Goal: Communication & Community: Answer question/provide support

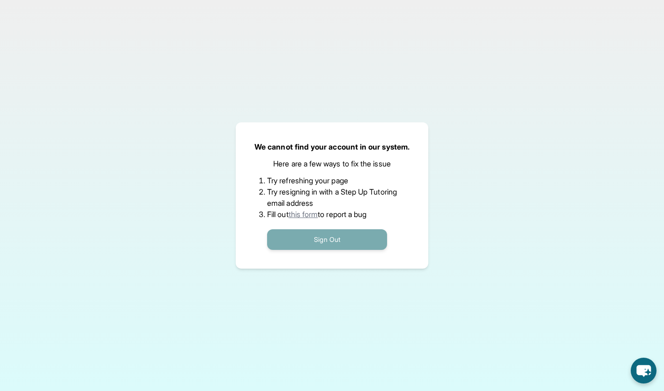
click at [349, 235] on button "Sign Out" at bounding box center [327, 239] width 120 height 21
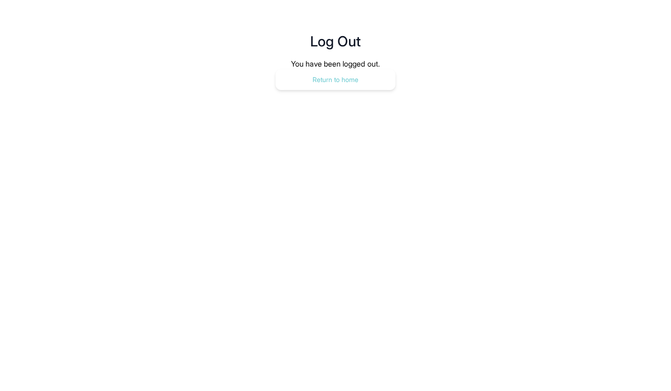
click at [352, 83] on button "Return to home" at bounding box center [335, 79] width 120 height 21
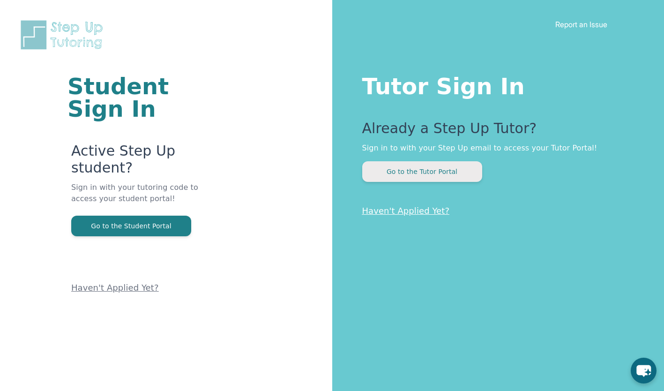
click at [393, 166] on button "Go to the Tutor Portal" at bounding box center [422, 171] width 120 height 21
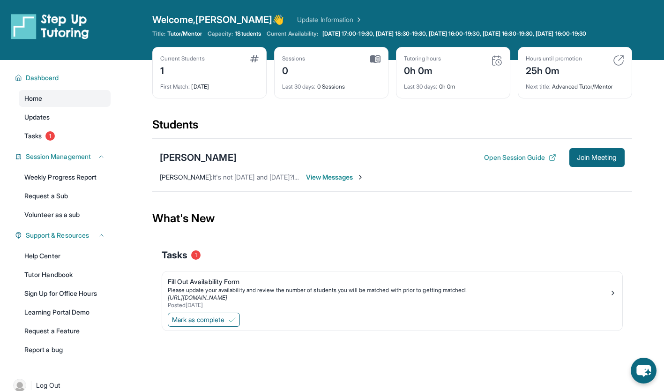
click at [327, 182] on span "View Messages" at bounding box center [335, 176] width 59 height 9
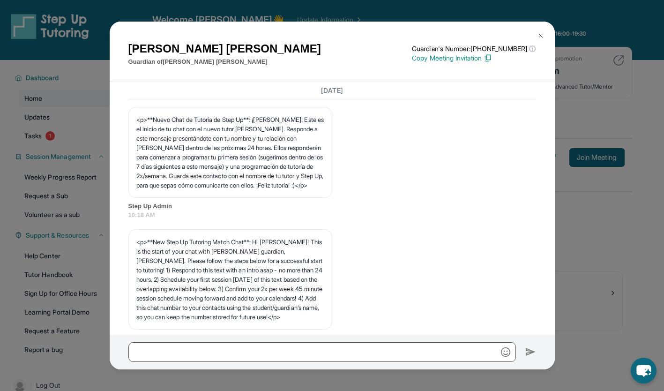
click at [539, 36] on img at bounding box center [540, 35] width 7 height 7
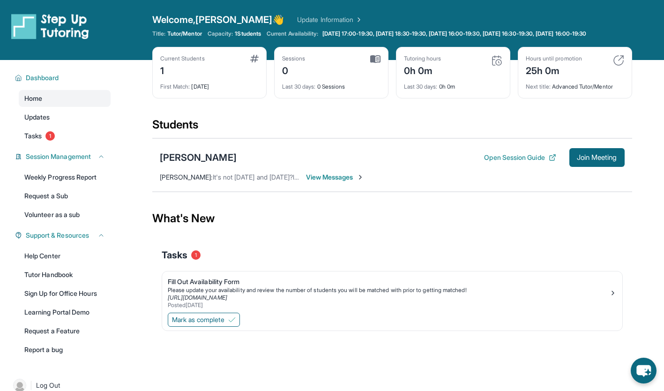
click at [303, 19] on link "Update Information" at bounding box center [330, 19] width 66 height 9
click at [326, 182] on span "View Messages" at bounding box center [335, 176] width 59 height 9
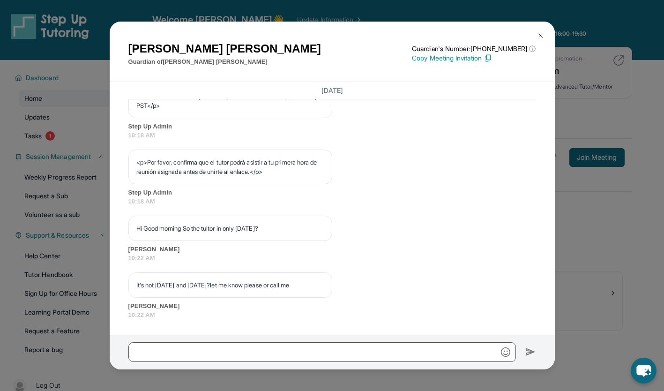
scroll to position [607, 0]
click at [539, 35] on img at bounding box center [540, 35] width 7 height 7
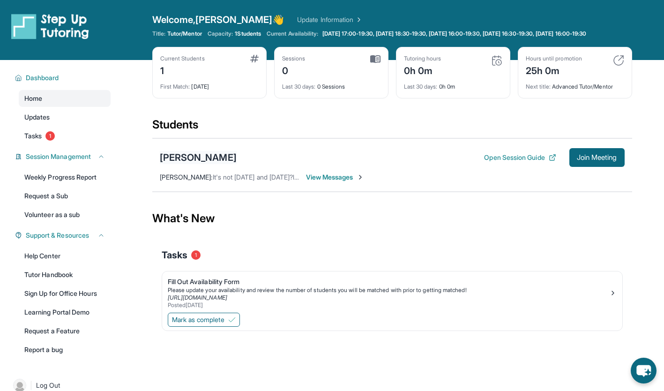
click at [189, 164] on div "[PERSON_NAME]" at bounding box center [198, 157] width 77 height 13
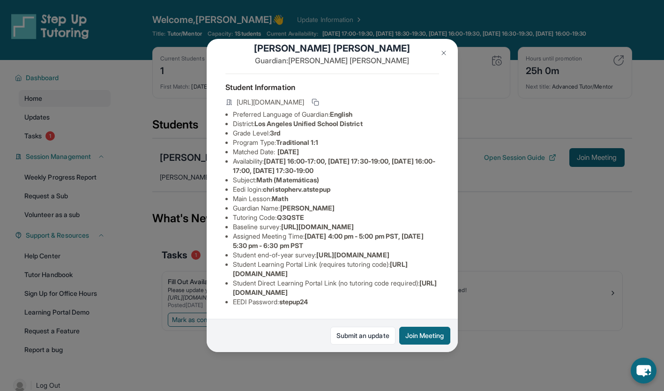
scroll to position [0, 0]
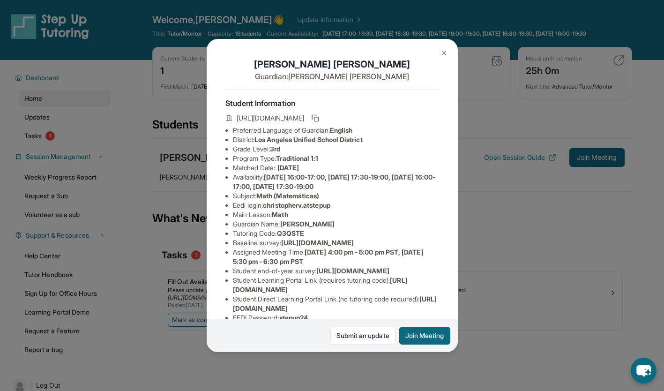
click at [440, 52] on img at bounding box center [443, 52] width 7 height 7
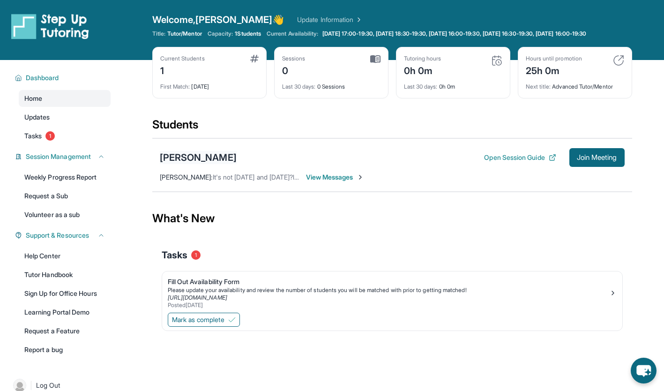
click at [199, 164] on div "[PERSON_NAME]" at bounding box center [198, 157] width 77 height 13
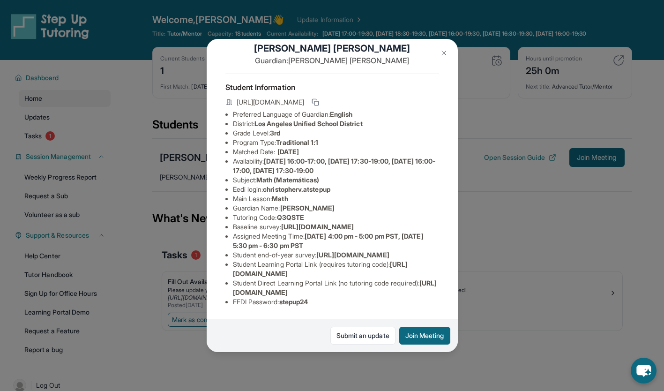
scroll to position [35, 2]
click at [361, 334] on link "Submit an update" at bounding box center [362, 336] width 65 height 18
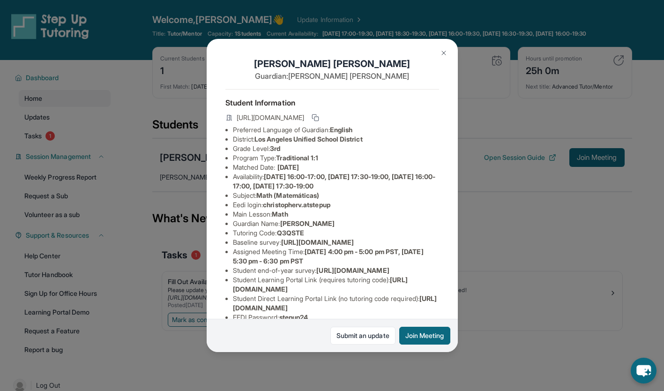
scroll to position [0, 4]
click at [440, 52] on img at bounding box center [443, 52] width 7 height 7
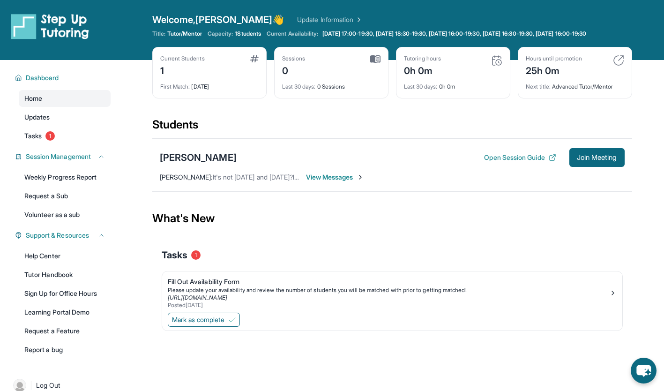
click at [211, 154] on div "Christopher Vargas Open Session Guide Join Meeting Rosalie Vargas : It's not We…" at bounding box center [392, 164] width 480 height 53
click at [210, 158] on div "[PERSON_NAME]" at bounding box center [198, 157] width 77 height 13
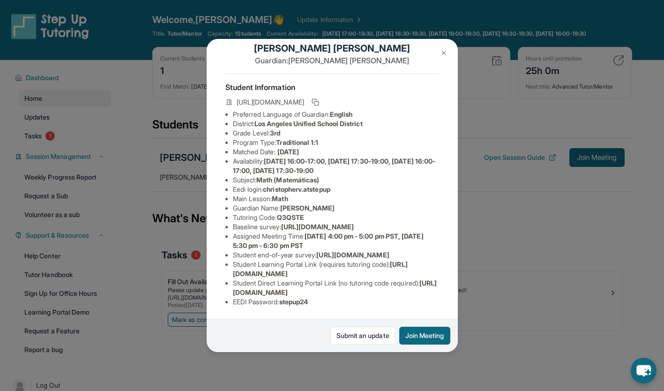
scroll to position [77, 0]
click at [260, 231] on li "Assigned Meeting Time : Wednesday 4:00 pm - 5:00 pm PST, Wednesday 5:30 pm - 6:…" at bounding box center [336, 240] width 206 height 19
click at [436, 54] on button at bounding box center [443, 53] width 19 height 19
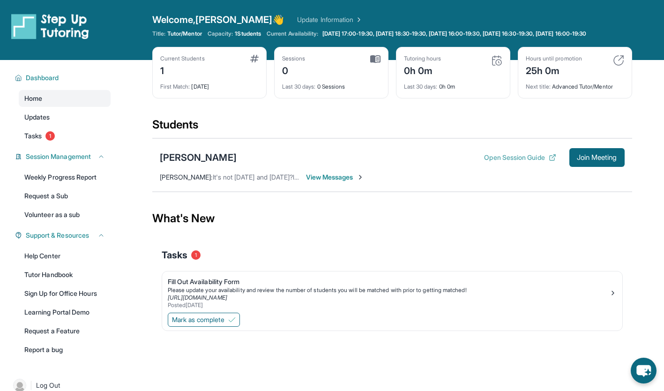
click at [549, 161] on icon at bounding box center [552, 157] width 7 height 7
click at [62, 282] on link "Tutor Handbook" at bounding box center [65, 274] width 92 height 17
click at [314, 182] on span "View Messages" at bounding box center [335, 176] width 59 height 9
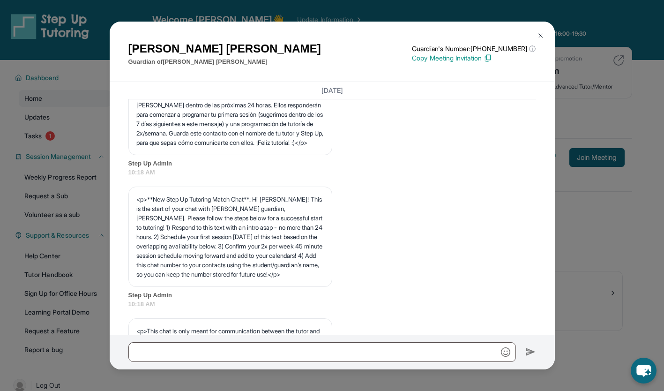
scroll to position [0, 0]
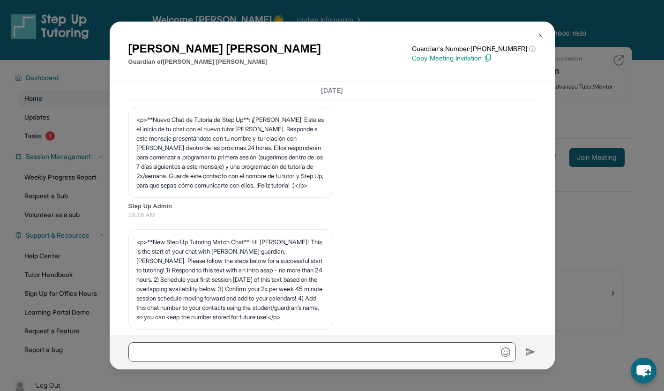
click at [539, 33] on img at bounding box center [540, 35] width 7 height 7
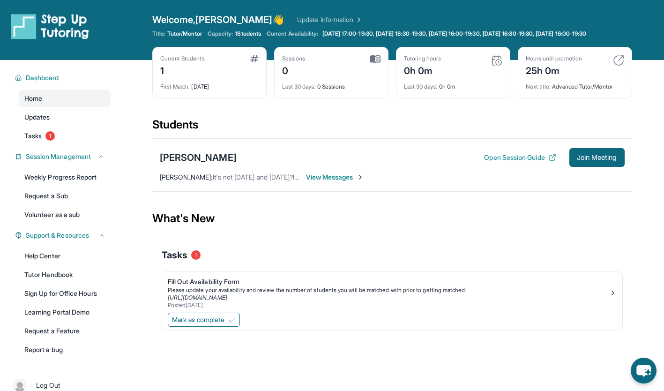
click at [227, 164] on div "[PERSON_NAME]" at bounding box center [198, 157] width 77 height 13
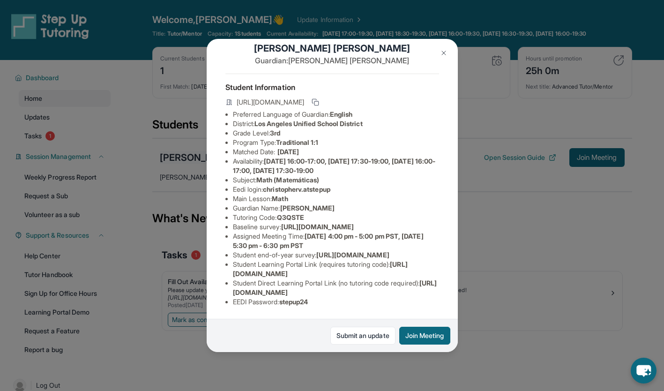
scroll to position [30, 0]
click at [441, 56] on img at bounding box center [443, 52] width 7 height 7
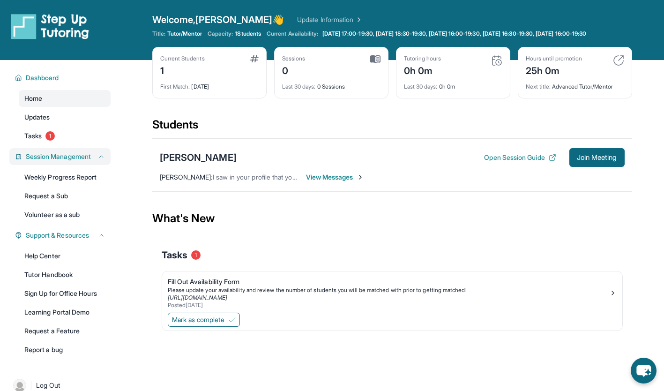
click at [96, 161] on button "Session Management" at bounding box center [63, 156] width 83 height 9
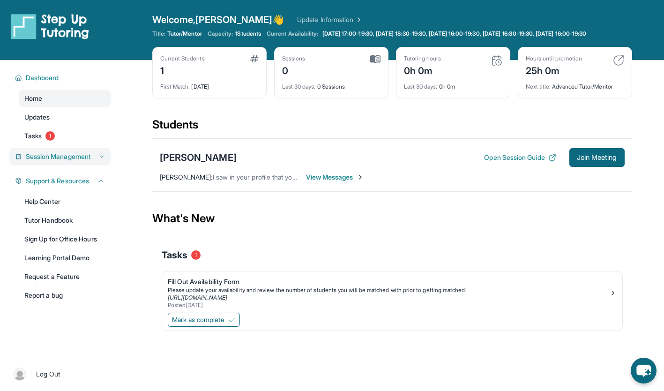
click at [96, 161] on button "Session Management" at bounding box center [63, 156] width 83 height 9
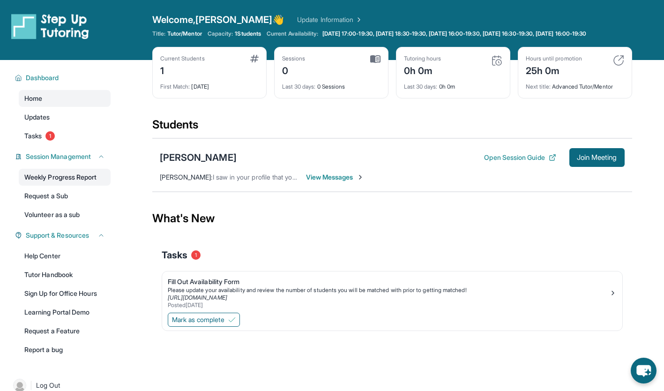
click at [81, 181] on link "Weekly Progress Report" at bounding box center [65, 177] width 92 height 17
click at [91, 161] on span "Session Management" at bounding box center [58, 156] width 65 height 9
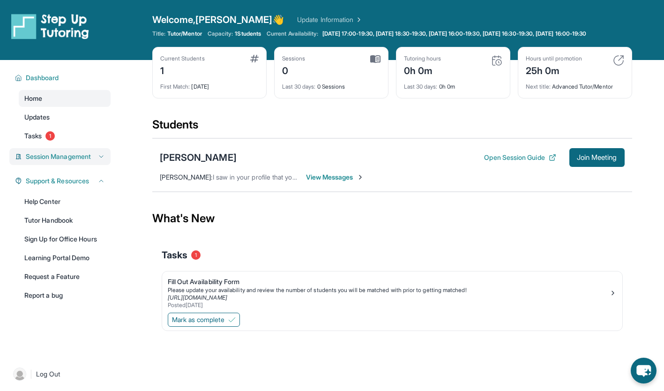
click at [91, 161] on span "Session Management" at bounding box center [58, 156] width 65 height 9
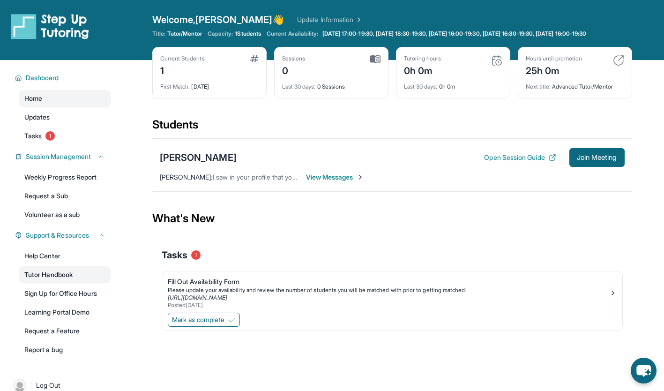
click at [74, 282] on link "Tutor Handbook" at bounding box center [65, 274] width 92 height 17
click at [311, 22] on link "Update Information" at bounding box center [330, 19] width 66 height 9
click at [344, 182] on span "View Messages" at bounding box center [335, 176] width 59 height 9
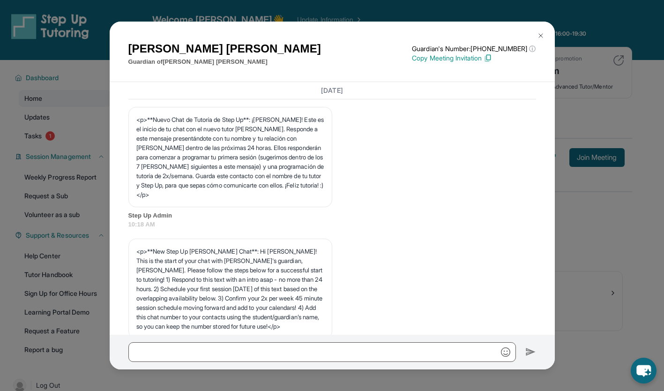
click at [538, 32] on img at bounding box center [540, 35] width 7 height 7
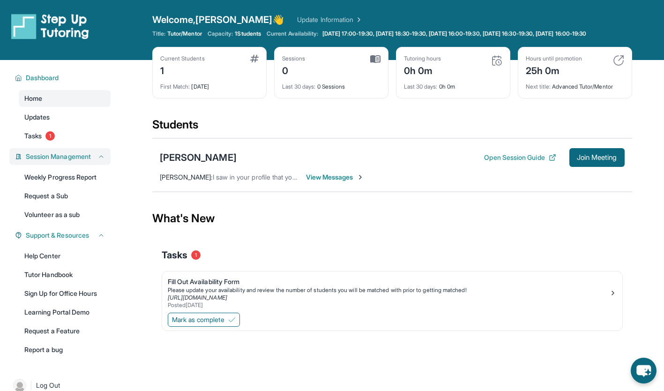
click at [89, 161] on span "Session Management" at bounding box center [58, 156] width 65 height 9
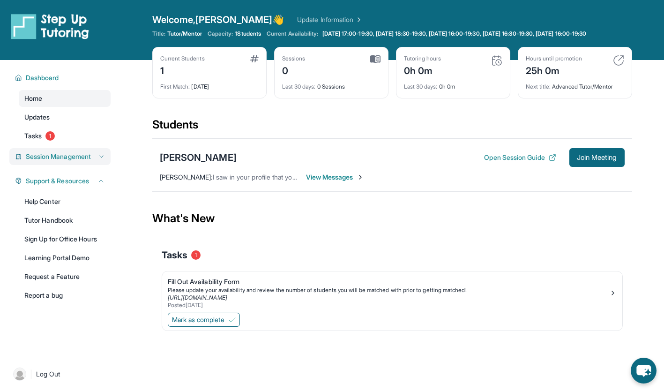
click at [89, 161] on span "Session Management" at bounding box center [58, 156] width 65 height 9
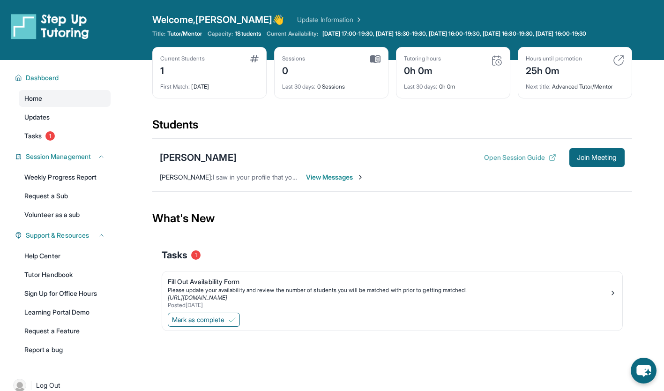
click at [488, 162] on button "Open Session Guide" at bounding box center [520, 157] width 72 height 9
click at [59, 94] on div "Dashboard Home Updates Tasks 1 Session Management Weekly Progress Report Reques…" at bounding box center [60, 212] width 120 height 305
click at [45, 119] on link "Updates" at bounding box center [65, 117] width 92 height 17
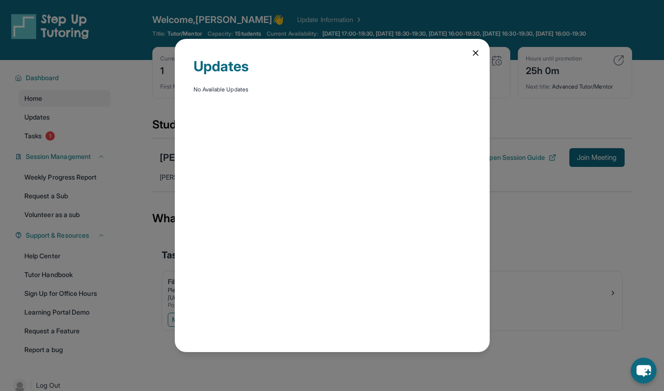
click at [468, 52] on div "Updates No Available Updates" at bounding box center [332, 195] width 315 height 312
click at [480, 53] on div "Updates No Available Updates" at bounding box center [332, 195] width 315 height 312
click at [476, 52] on icon at bounding box center [475, 53] width 5 height 5
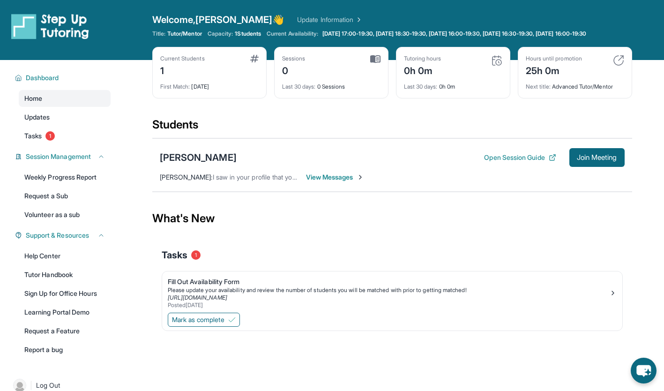
click at [233, 18] on span "Welcome, Susana 👋" at bounding box center [218, 19] width 132 height 13
click at [193, 25] on span "Welcome, Susana 👋" at bounding box center [218, 19] width 132 height 13
click at [297, 20] on link "Update Information" at bounding box center [330, 19] width 66 height 9
click at [42, 141] on span "Tasks" at bounding box center [32, 135] width 17 height 9
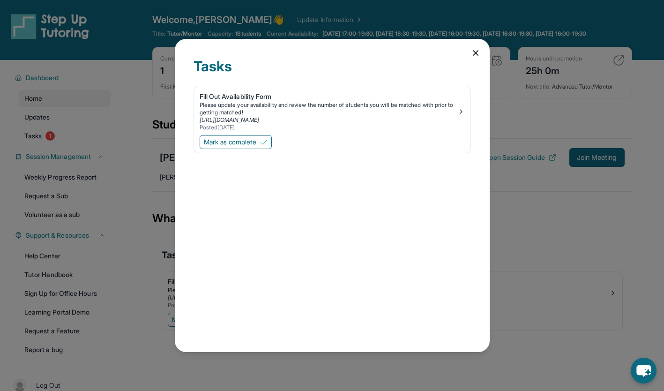
click at [462, 49] on div "Tasks Fill Out Availability Form Please update your availability and review the…" at bounding box center [332, 195] width 315 height 312
click at [473, 54] on icon at bounding box center [475, 52] width 9 height 9
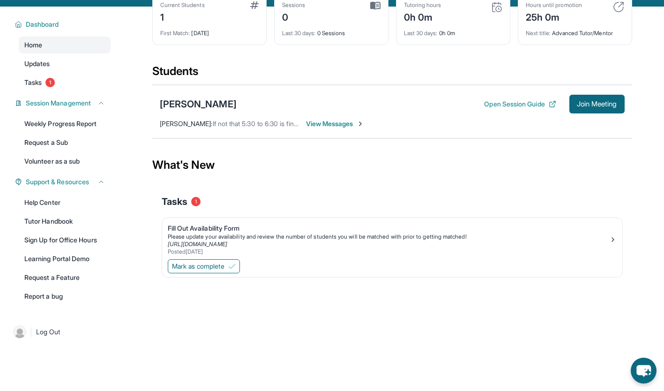
scroll to position [55, 0]
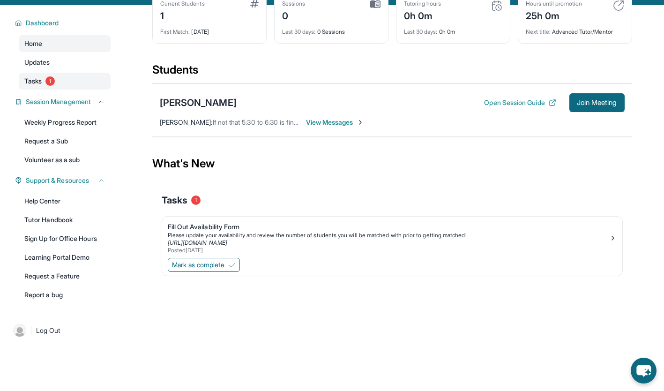
click at [86, 83] on link "Tasks 1" at bounding box center [65, 81] width 92 height 17
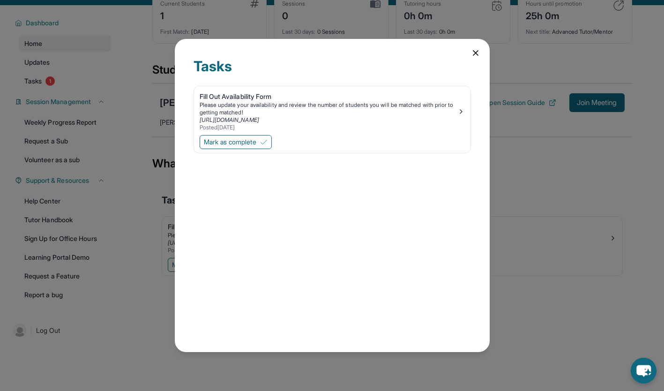
click at [477, 52] on icon at bounding box center [475, 53] width 5 height 5
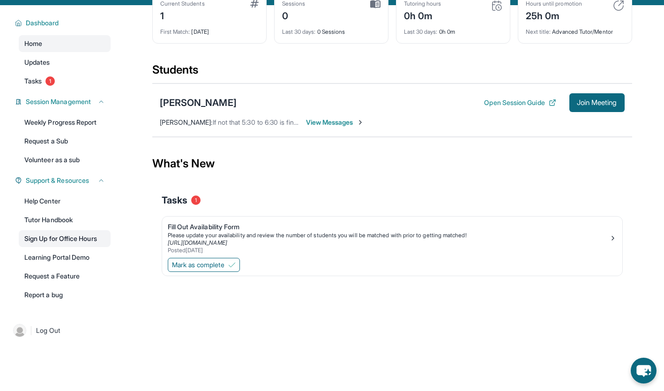
click at [77, 243] on link "Sign Up for Office Hours" at bounding box center [65, 238] width 92 height 17
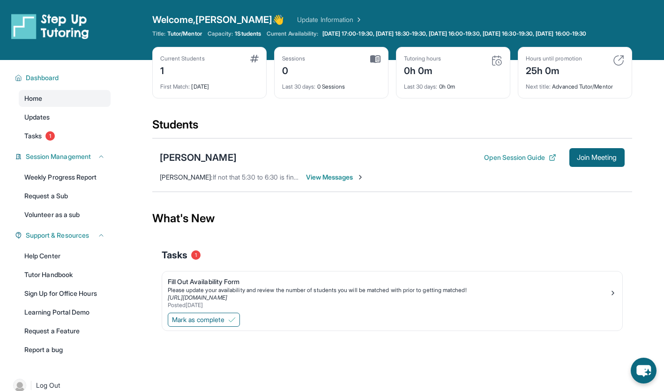
click at [334, 182] on span "View Messages" at bounding box center [335, 176] width 59 height 9
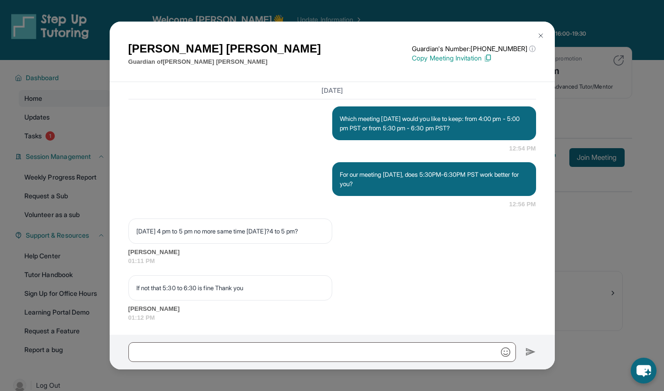
scroll to position [1029, 0]
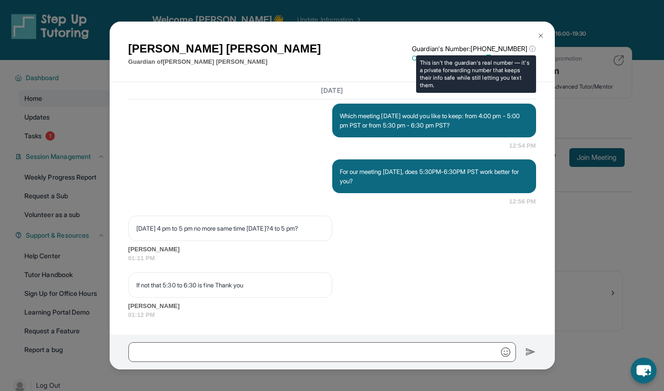
click at [533, 47] on span "ⓘ" at bounding box center [532, 48] width 7 height 9
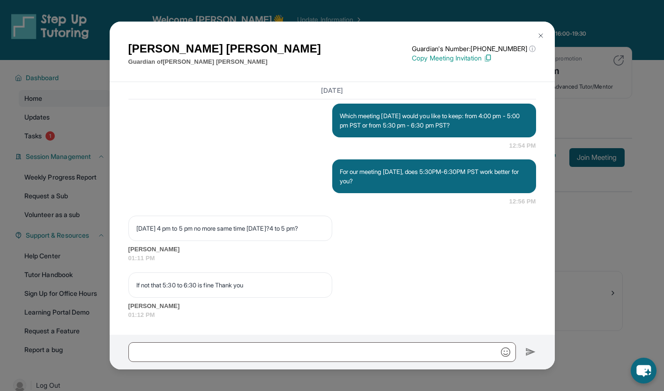
click at [540, 24] on div "Rosalie Vargas Guardian of Christopher Vargas Guardian's Number: +12672142086 ⓘ…" at bounding box center [332, 52] width 445 height 60
click at [536, 34] on button at bounding box center [540, 35] width 19 height 19
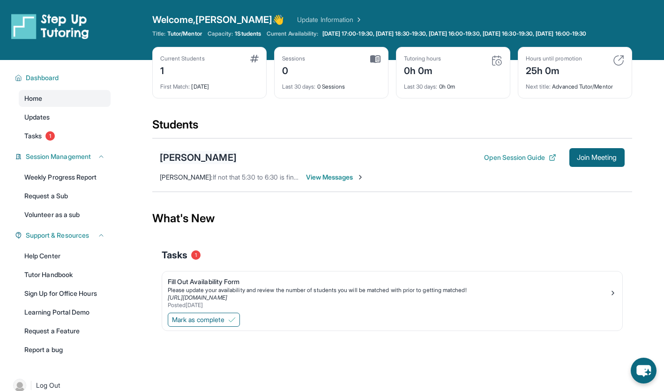
click at [180, 164] on div "[PERSON_NAME]" at bounding box center [198, 157] width 77 height 13
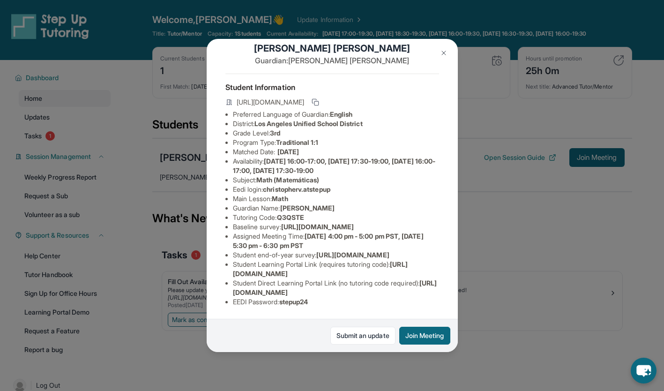
scroll to position [96, 0]
click at [370, 332] on link "Submit an update" at bounding box center [362, 336] width 65 height 18
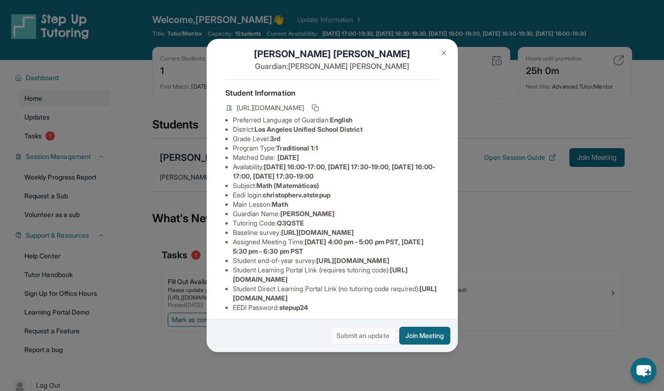
scroll to position [11, 0]
click at [319, 111] on icon at bounding box center [315, 107] width 7 height 7
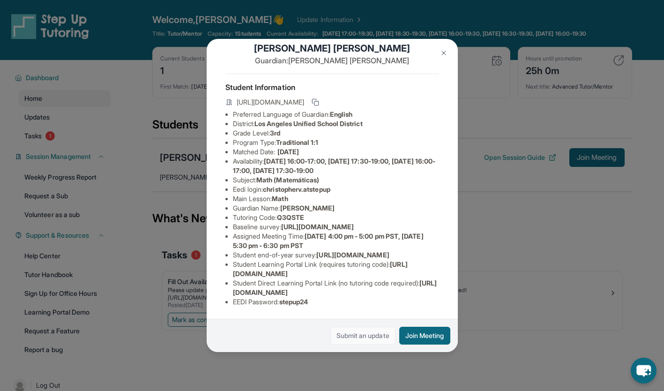
scroll to position [96, 0]
click at [443, 53] on img at bounding box center [443, 52] width 7 height 7
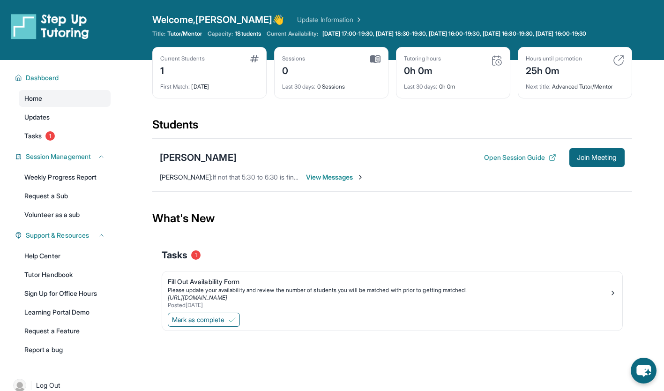
click at [57, 161] on span "Session Management" at bounding box center [58, 156] width 65 height 9
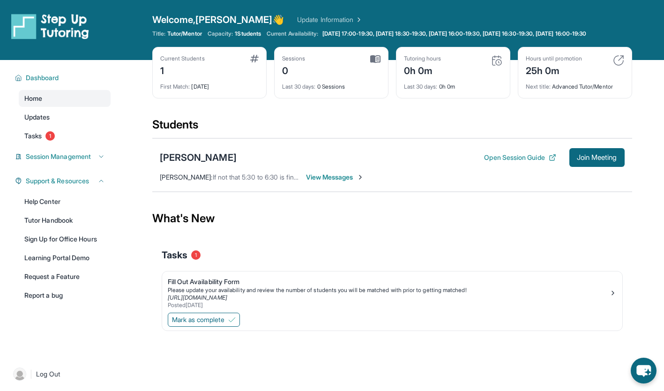
click at [54, 161] on span "Session Management" at bounding box center [58, 156] width 65 height 9
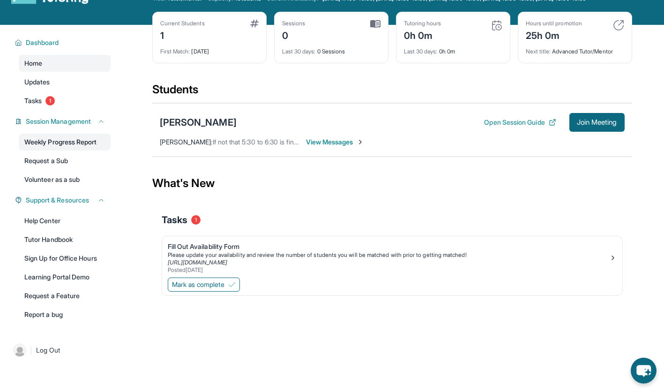
scroll to position [38, 0]
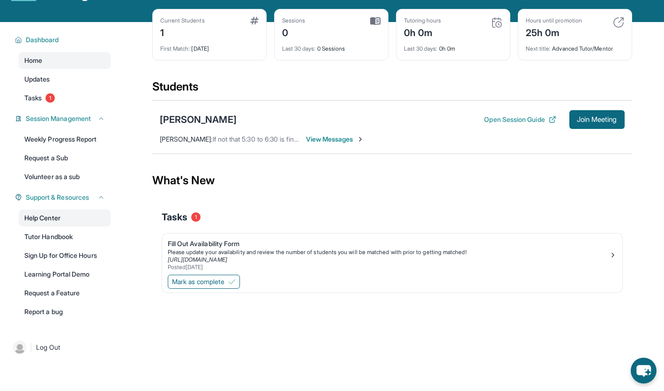
click at [53, 223] on link "Help Center" at bounding box center [65, 217] width 92 height 17
click at [322, 144] on span "View Messages" at bounding box center [335, 138] width 59 height 9
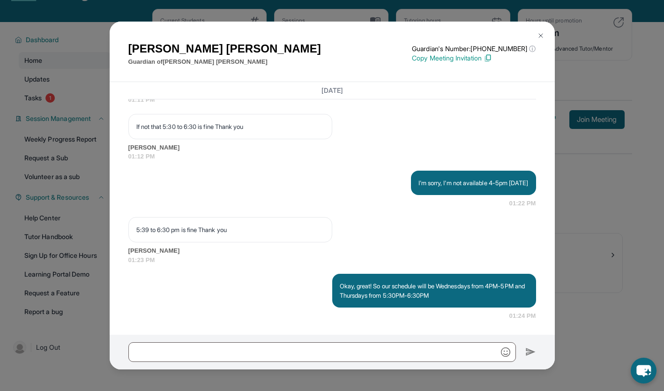
scroll to position [1188, 0]
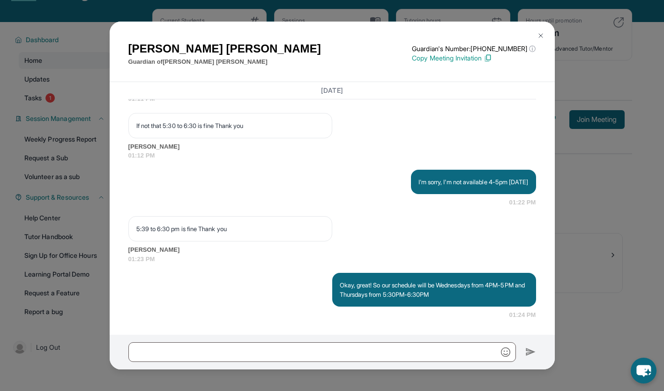
click at [540, 37] on img at bounding box center [540, 35] width 7 height 7
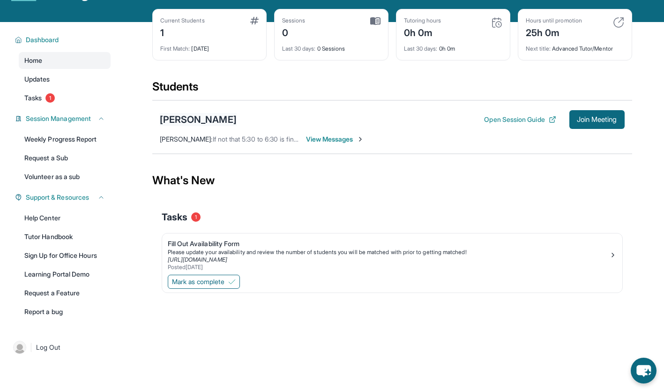
click at [230, 126] on div "[PERSON_NAME]" at bounding box center [198, 119] width 77 height 13
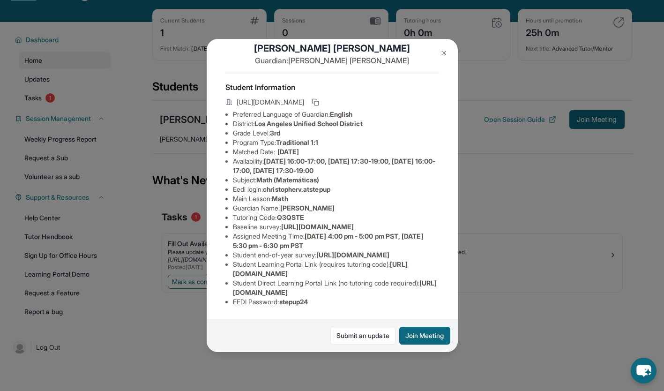
scroll to position [70, 0]
click at [444, 56] on img at bounding box center [443, 52] width 7 height 7
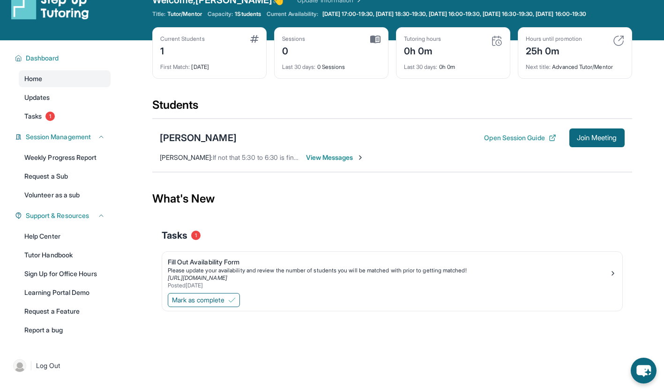
scroll to position [0, 0]
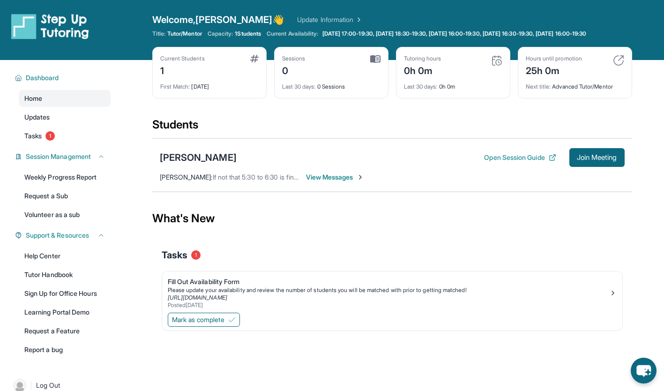
click at [45, 137] on link "Tasks 1" at bounding box center [65, 135] width 92 height 17
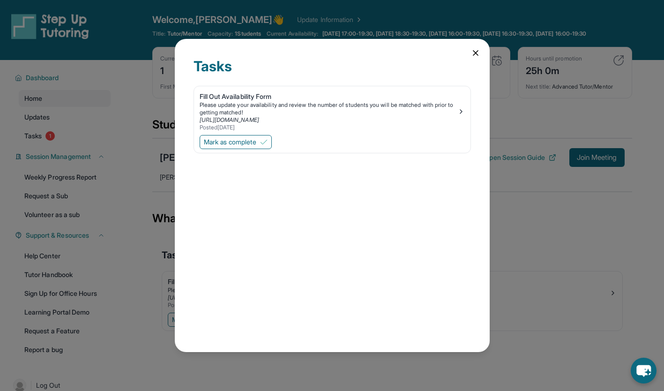
click at [267, 143] on img at bounding box center [263, 141] width 7 height 7
click at [475, 53] on icon at bounding box center [475, 53] width 5 height 5
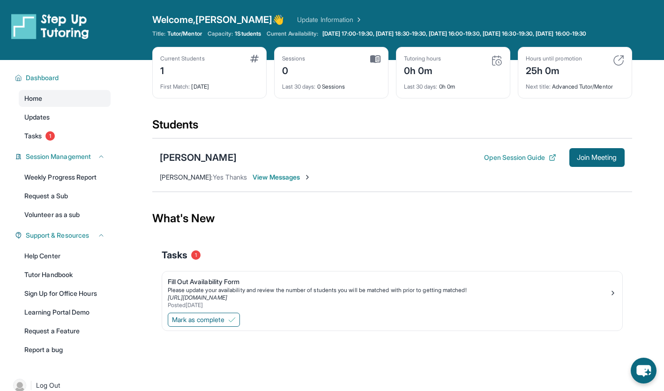
click at [173, 23] on span "Welcome, Susana 👋" at bounding box center [218, 19] width 132 height 13
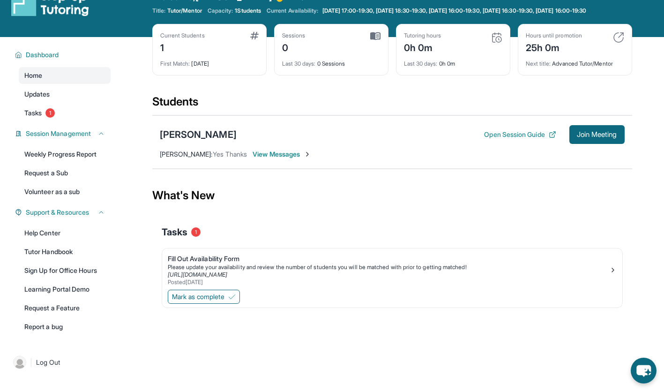
scroll to position [24, 0]
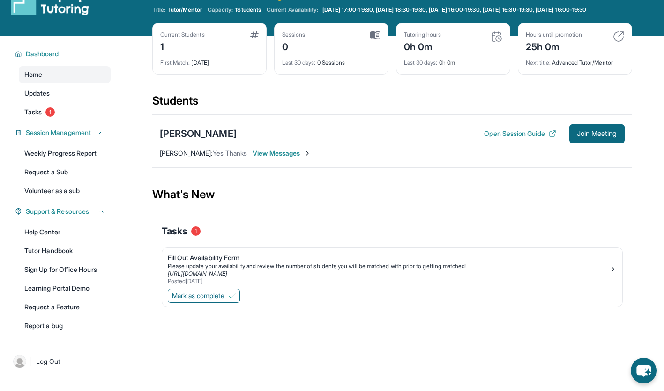
click at [47, 216] on span "Support & Resources" at bounding box center [57, 211] width 63 height 9
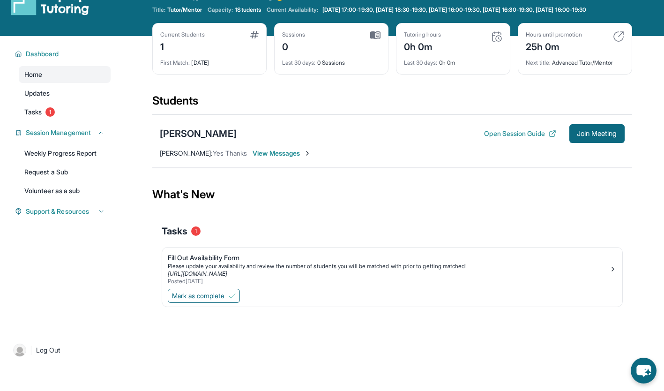
click at [44, 216] on span "Support & Resources" at bounding box center [57, 211] width 63 height 9
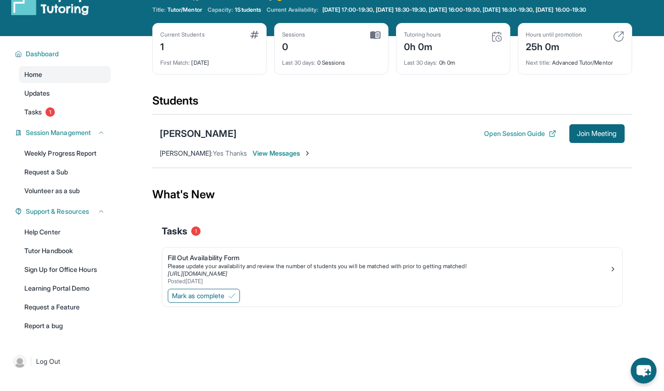
scroll to position [0, 0]
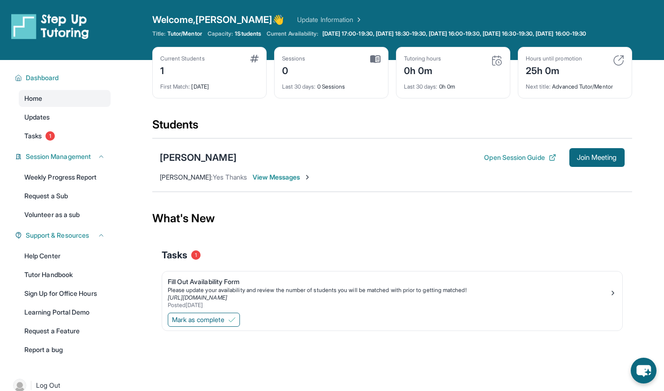
click at [193, 62] on div "Current Students" at bounding box center [182, 58] width 45 height 7
click at [297, 19] on link "Update Information" at bounding box center [330, 19] width 66 height 9
click at [64, 181] on link "Weekly Progress Report" at bounding box center [65, 177] width 92 height 17
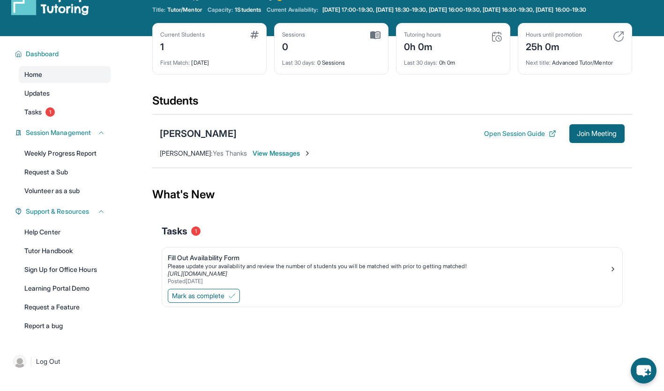
scroll to position [23, 0]
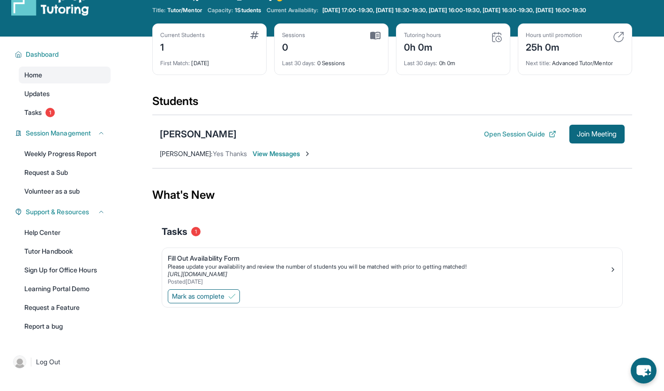
click at [189, 141] on div "[PERSON_NAME]" at bounding box center [198, 133] width 77 height 13
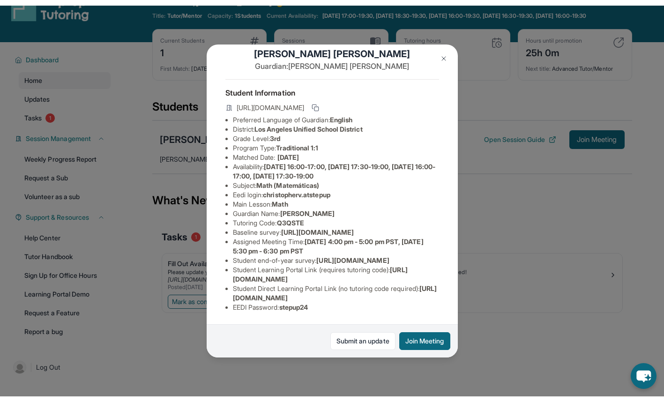
scroll to position [96, 0]
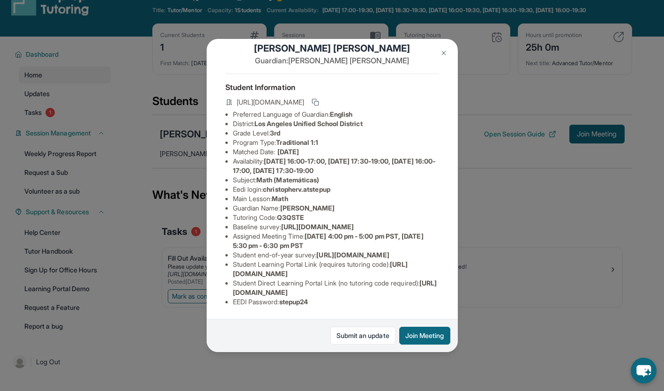
click at [281, 223] on span "[URL][DOMAIN_NAME]" at bounding box center [317, 227] width 73 height 8
drag, startPoint x: 357, startPoint y: 181, endPoint x: 231, endPoint y: 173, distance: 125.8
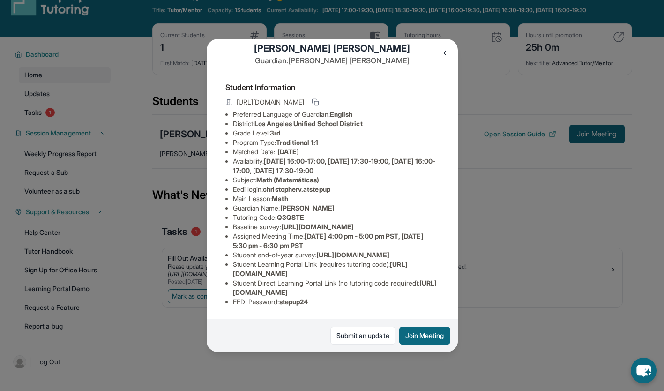
click at [231, 173] on ul "Preferred Language of Guardian: English District: [GEOGRAPHIC_DATA] Unified Sch…" at bounding box center [332, 208] width 214 height 197
copy span "[URL][DOMAIN_NAME]"
click at [326, 213] on li "Tutoring Code : Q3QSTE" at bounding box center [336, 217] width 206 height 9
click at [319, 98] on icon at bounding box center [315, 101] width 7 height 7
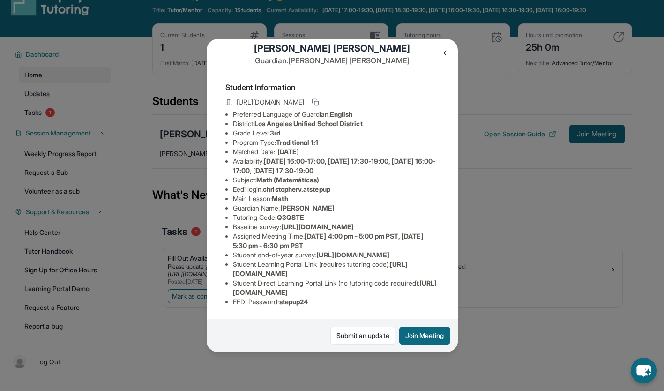
scroll to position [0, 0]
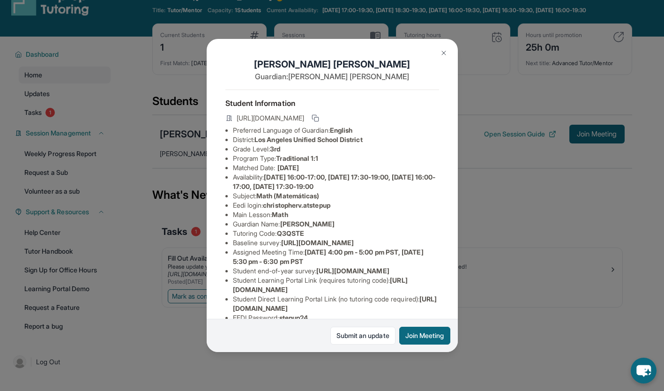
click at [442, 52] on img at bounding box center [443, 52] width 7 height 7
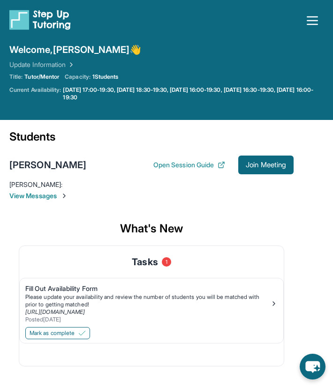
click at [41, 20] on img at bounding box center [39, 19] width 61 height 21
click at [309, 22] on icon "button" at bounding box center [312, 20] width 15 height 15
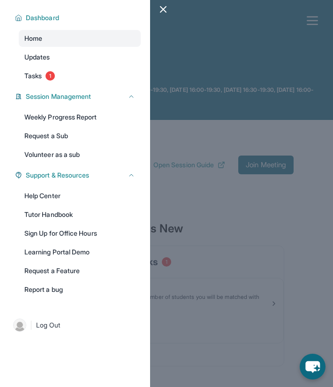
click at [165, 14] on icon "button" at bounding box center [162, 9] width 11 height 11
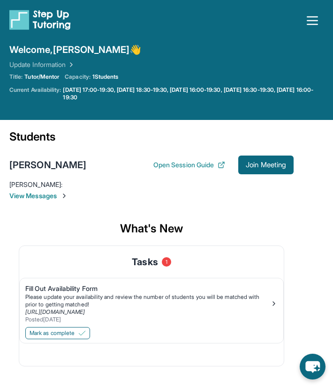
click at [159, 189] on div "[PERSON_NAME] : Yes Thanks View Messages" at bounding box center [151, 190] width 284 height 21
click at [264, 162] on span "Join Meeting" at bounding box center [265, 165] width 40 height 6
click at [154, 165] on button "Open Session Guide" at bounding box center [189, 164] width 72 height 9
drag, startPoint x: 214, startPoint y: 161, endPoint x: 146, endPoint y: 226, distance: 93.8
click at [146, 226] on div "What's New" at bounding box center [151, 229] width 284 height 34
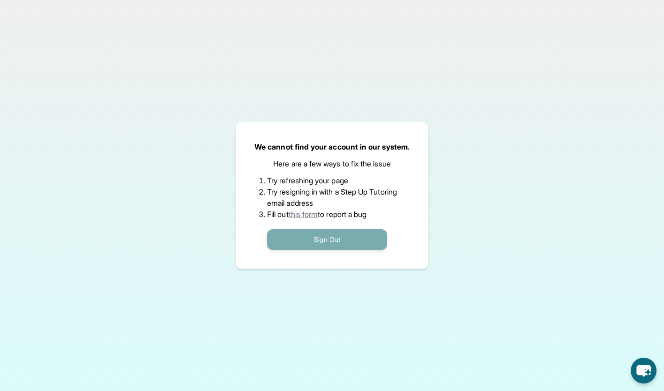
click at [344, 237] on button "Sign Out" at bounding box center [327, 239] width 120 height 21
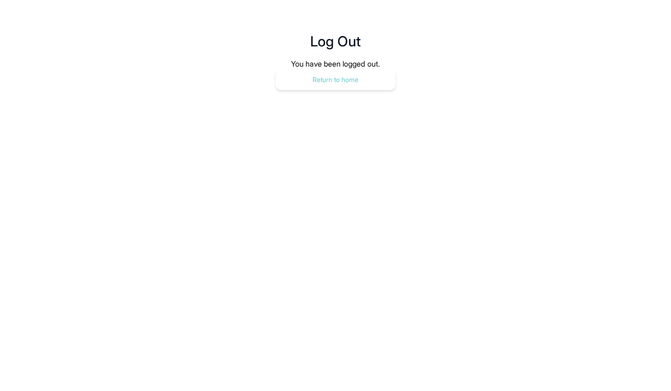
click at [342, 86] on button "Return to home" at bounding box center [335, 79] width 120 height 21
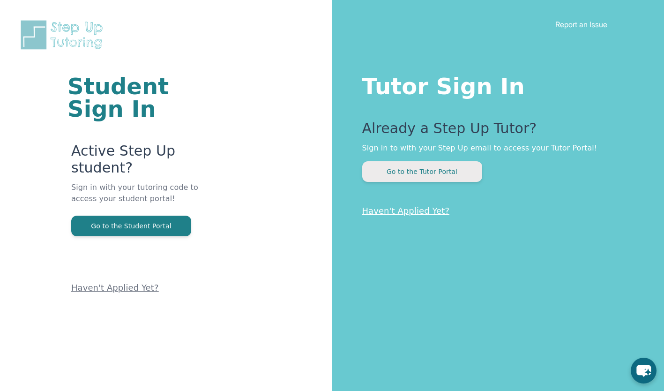
click at [402, 177] on button "Go to the Tutor Portal" at bounding box center [422, 171] width 120 height 21
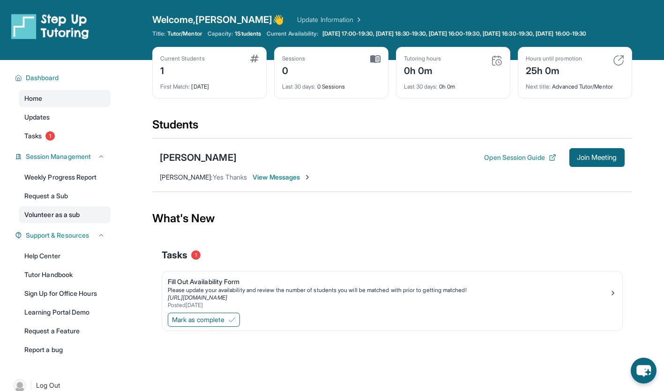
click at [38, 223] on link "Volunteer as a sub" at bounding box center [65, 214] width 92 height 17
